Goal: Task Accomplishment & Management: Manage account settings

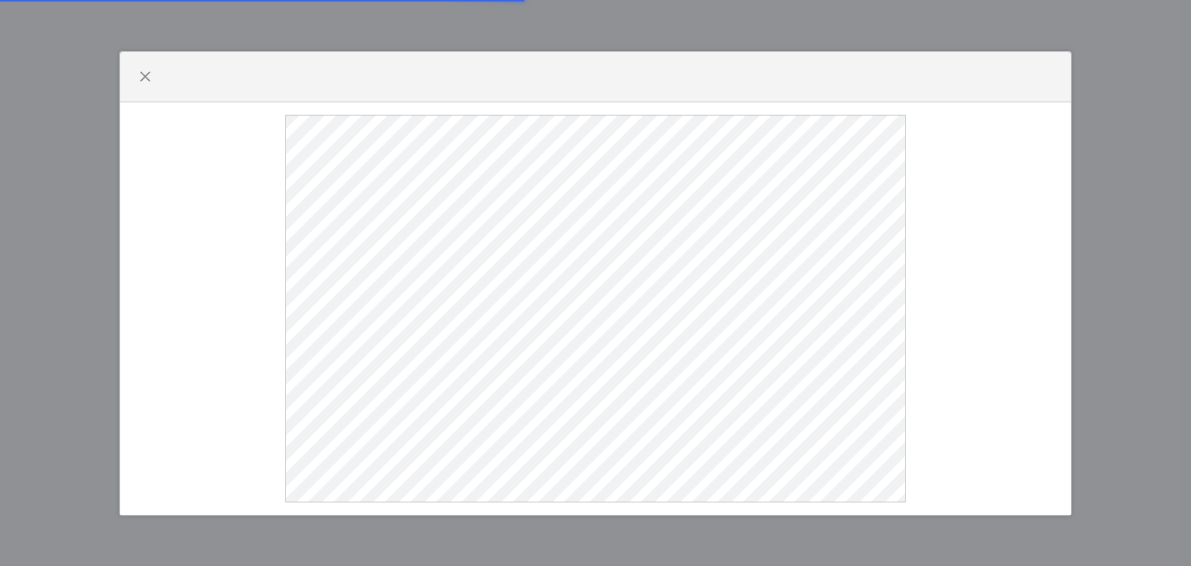
select select
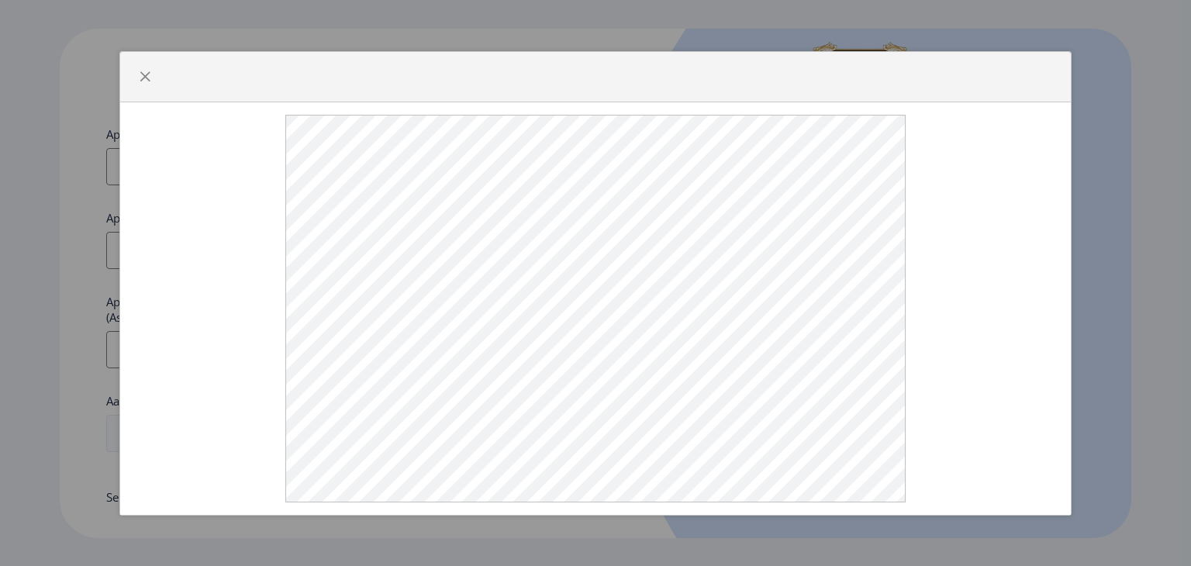
click at [812, 79] on div at bounding box center [595, 77] width 951 height 50
click at [139, 78] on span "button" at bounding box center [145, 77] width 12 height 12
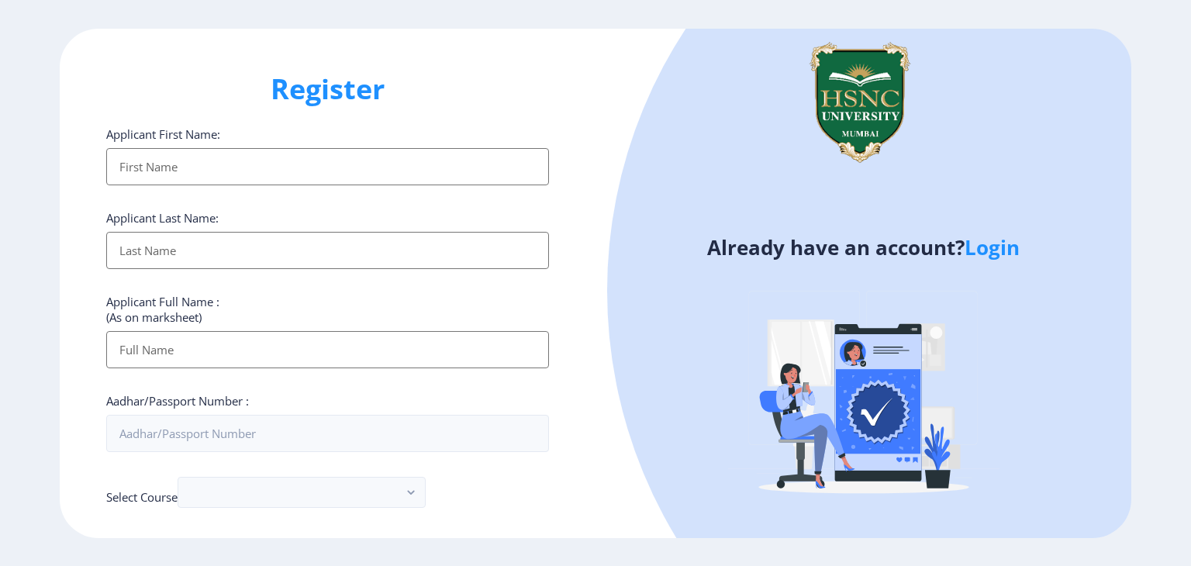
click at [980, 257] on link "Login" at bounding box center [992, 247] width 55 height 28
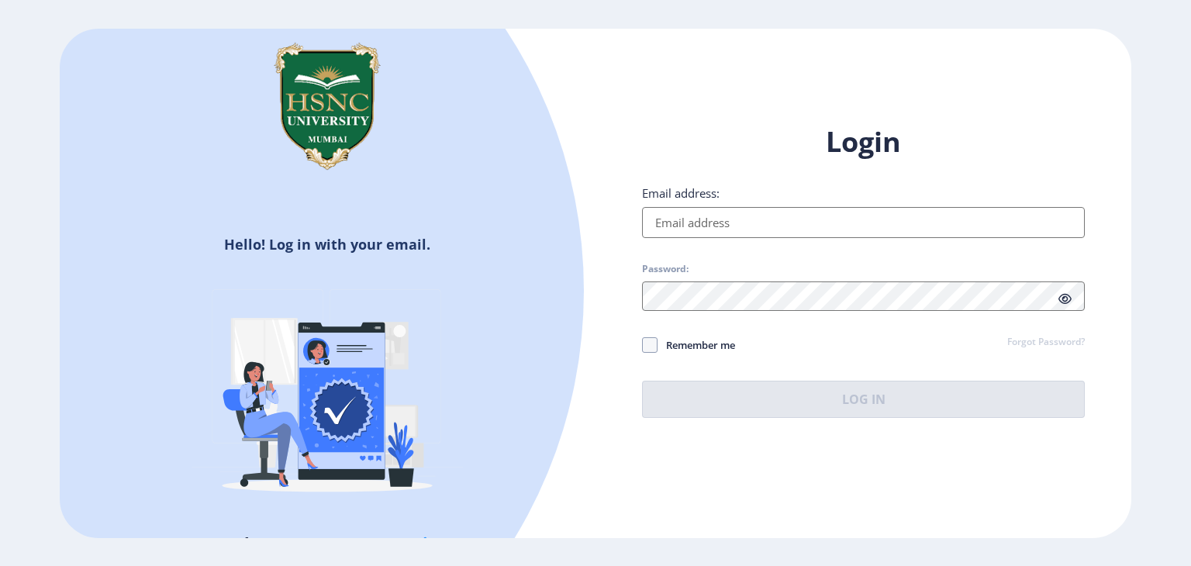
click at [708, 230] on input "Email address:" at bounding box center [863, 222] width 443 height 31
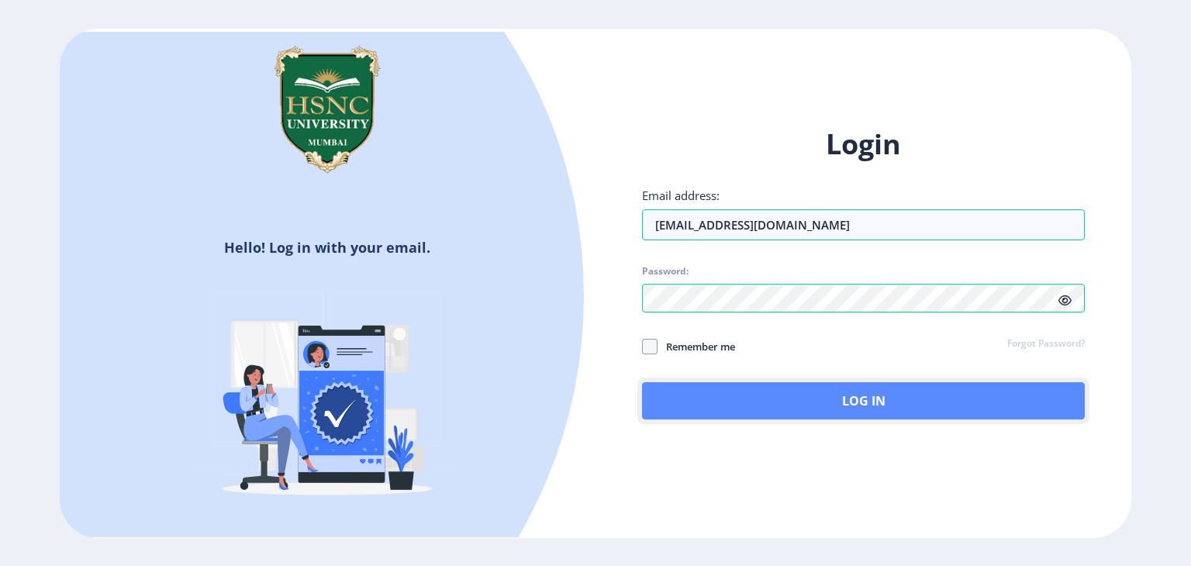
click at [754, 388] on button "Log In" at bounding box center [863, 400] width 443 height 37
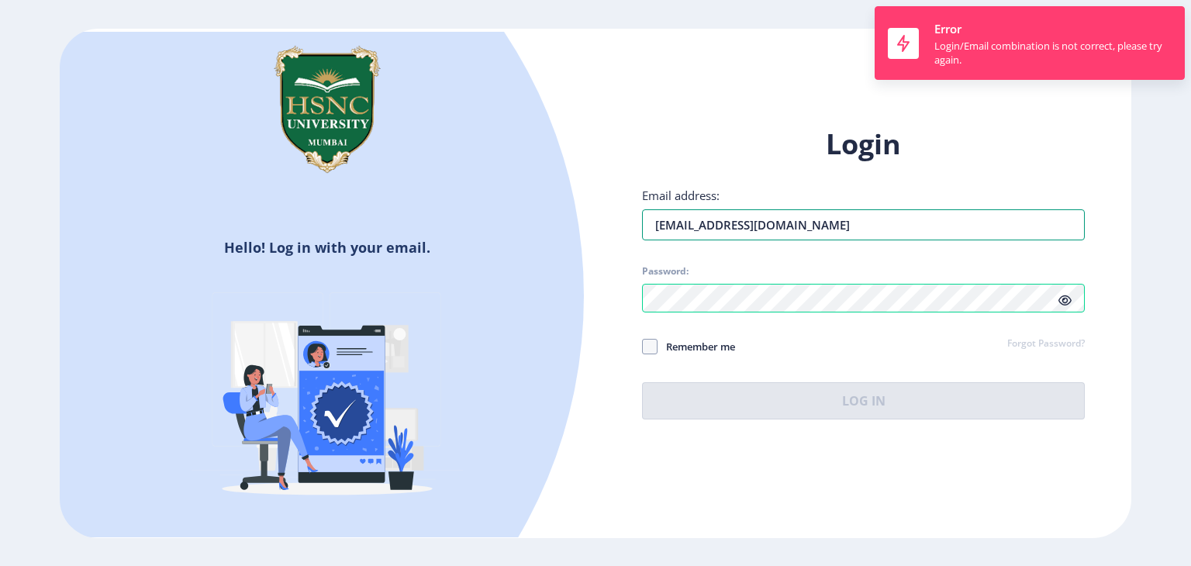
drag, startPoint x: 851, startPoint y: 233, endPoint x: 606, endPoint y: 236, distance: 245.1
click at [606, 236] on div "Login Email address: [EMAIL_ADDRESS][DOMAIN_NAME] Password: Remember me Forgot …" at bounding box center [864, 284] width 536 height 365
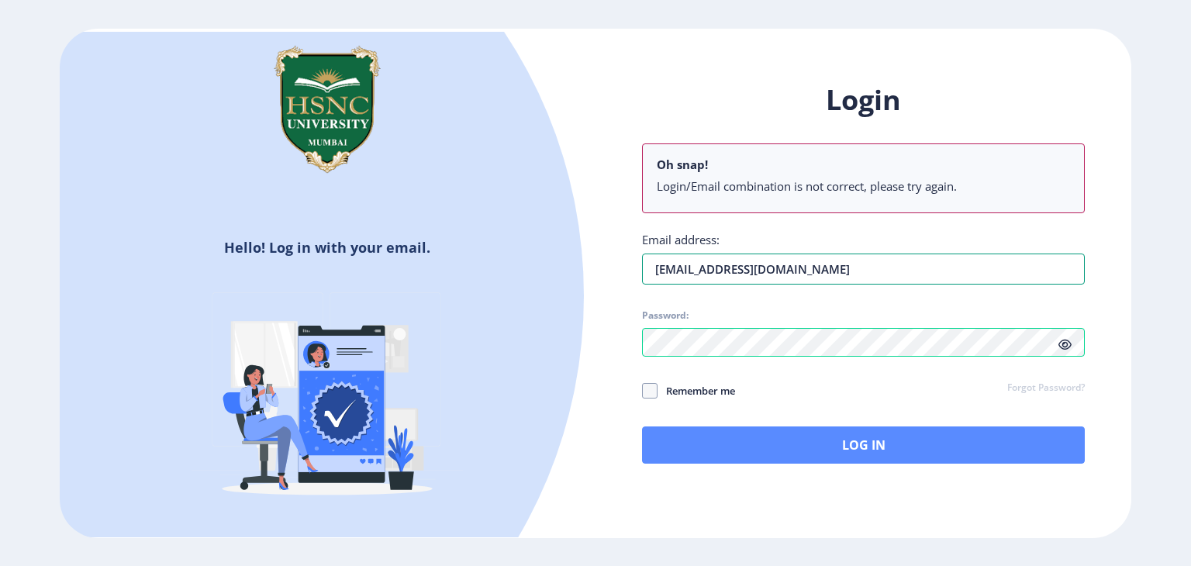
type input "[EMAIL_ADDRESS][DOMAIN_NAME]"
click at [862, 440] on button "Log In" at bounding box center [863, 444] width 443 height 37
